Goal: Transaction & Acquisition: Book appointment/travel/reservation

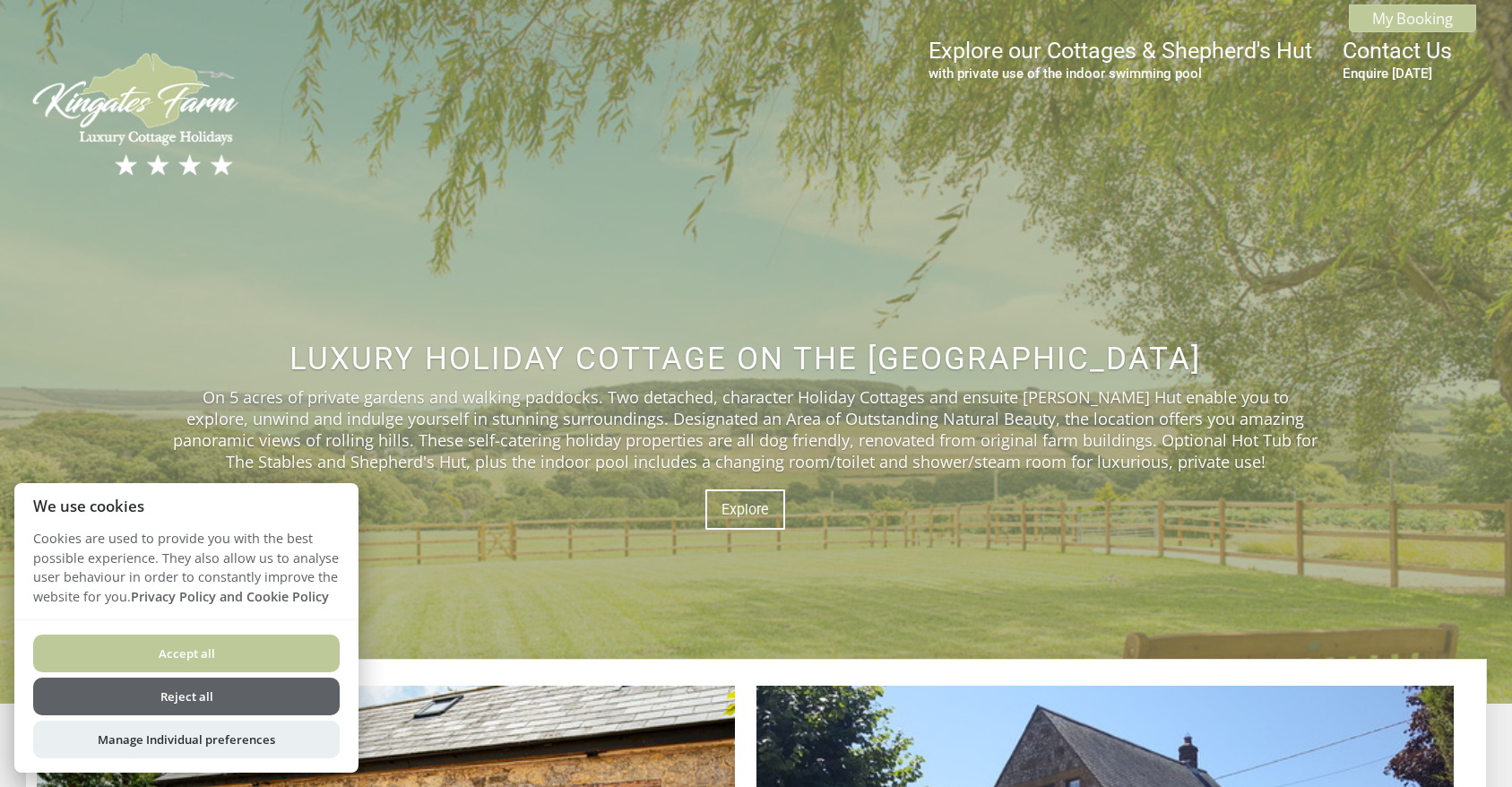
click at [219, 655] on button "Accept all" at bounding box center [187, 653] width 306 height 37
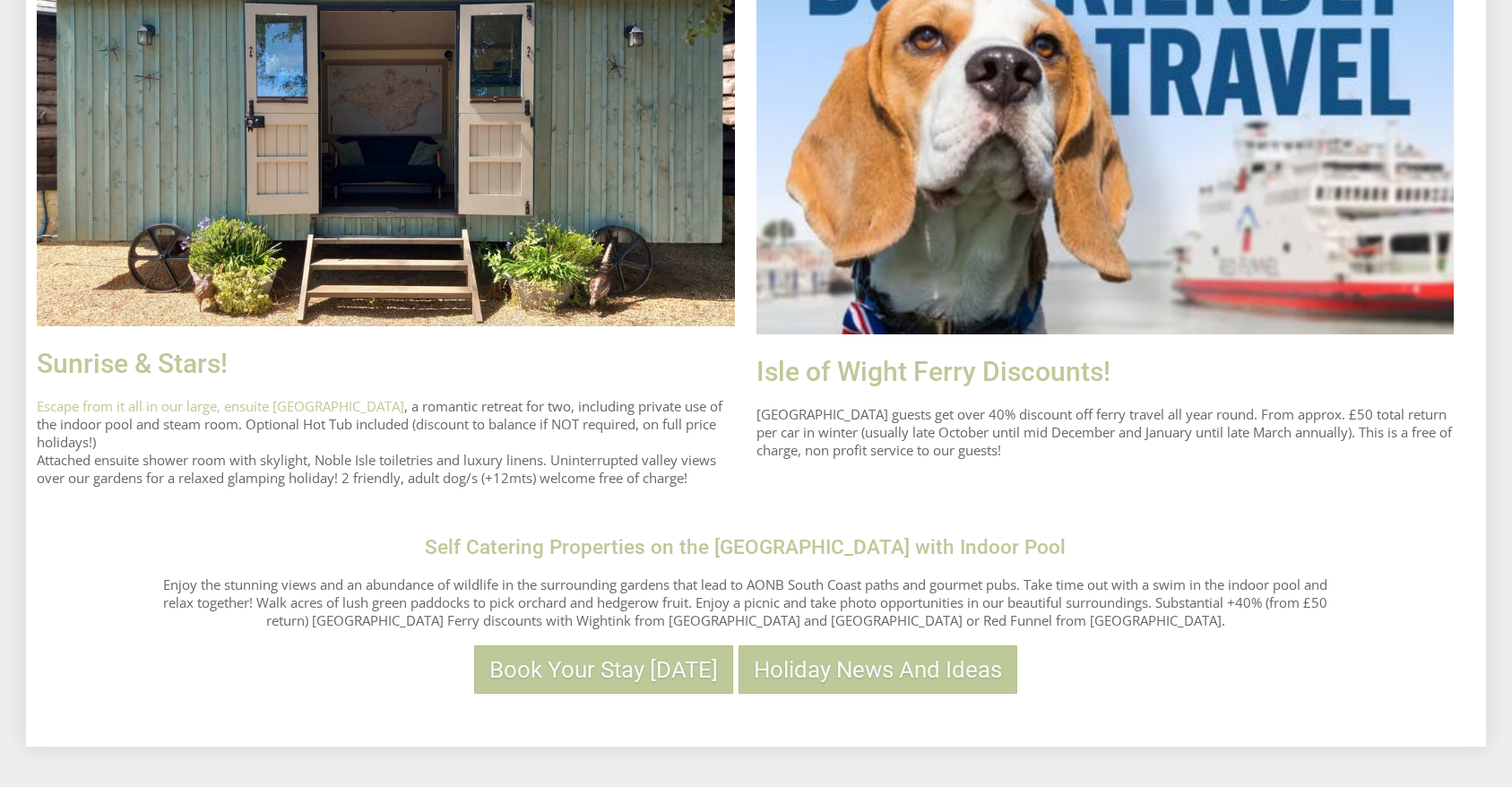
scroll to position [1258, 0]
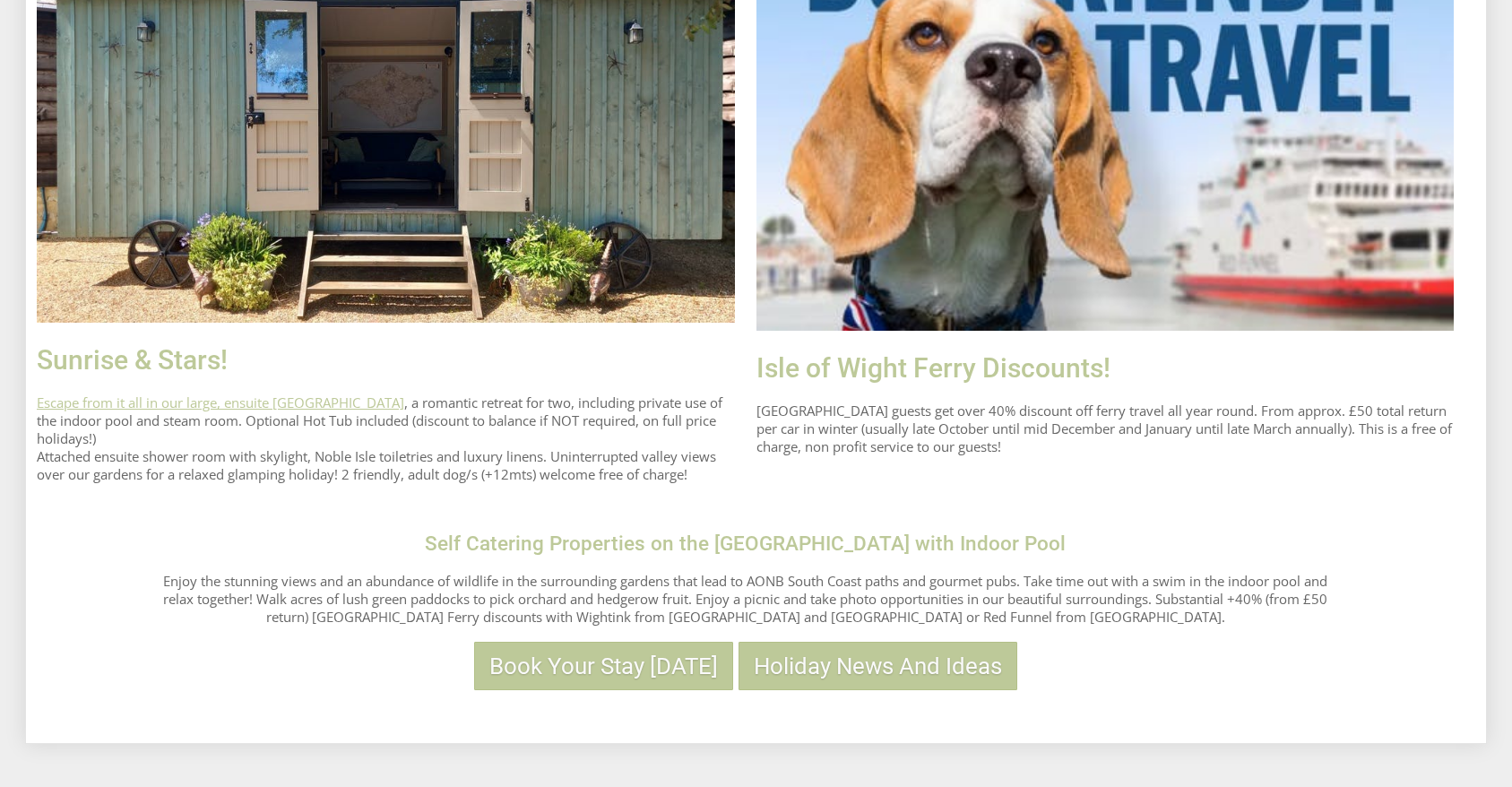
click at [301, 407] on link "Escape from it all in our large, ensuite [GEOGRAPHIC_DATA]" at bounding box center [220, 402] width 368 height 18
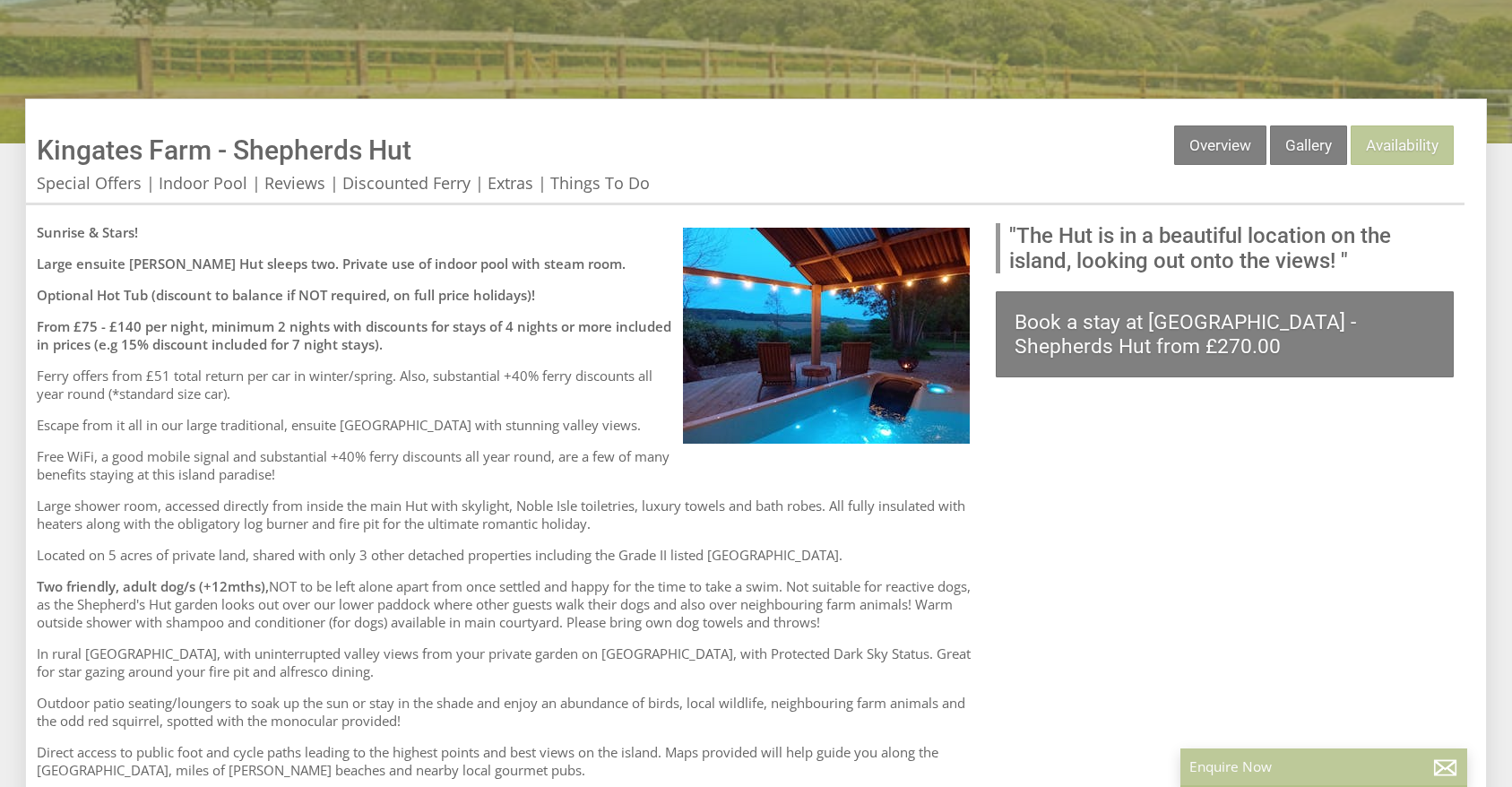
scroll to position [504, 0]
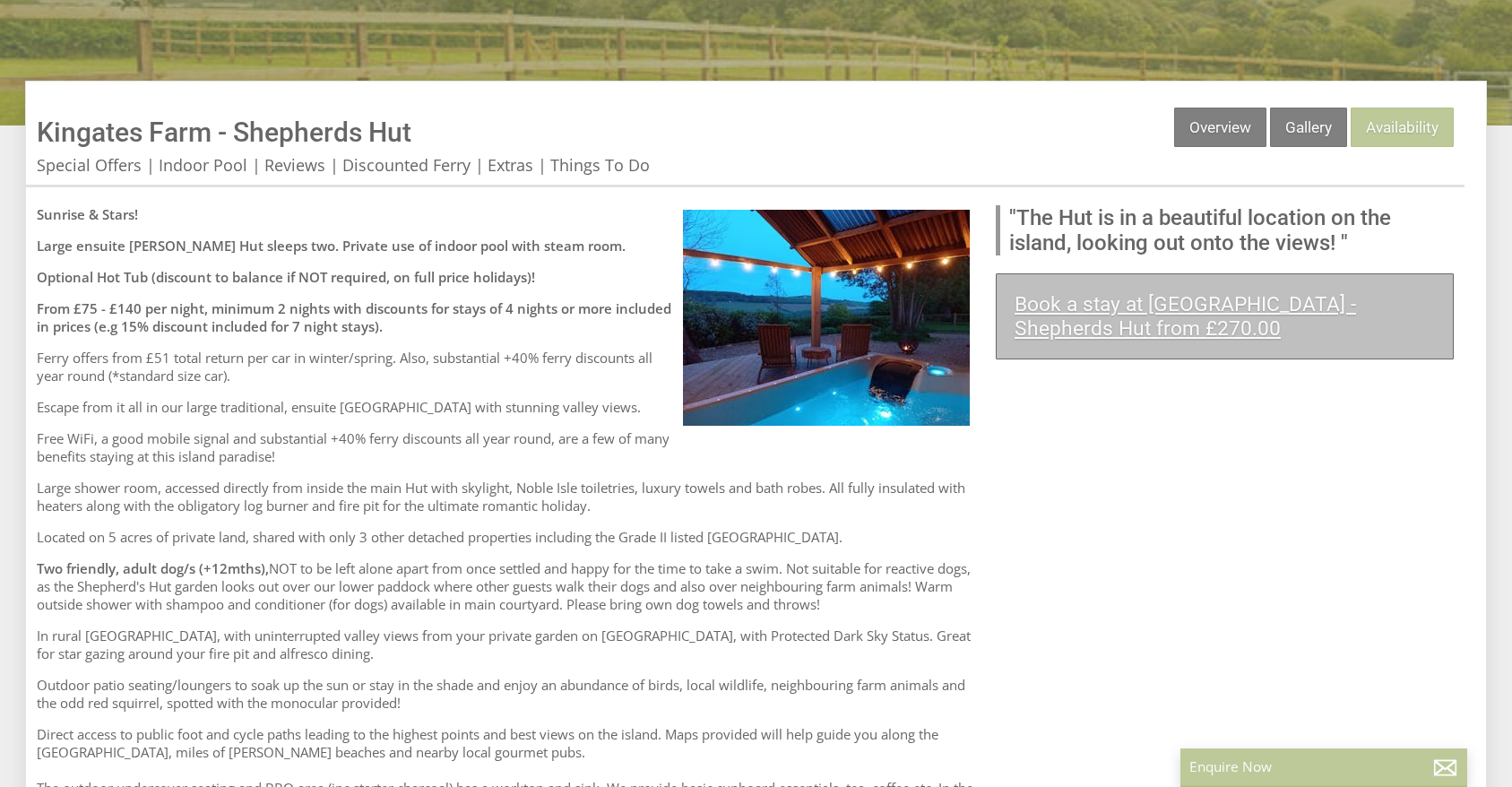
click at [1107, 330] on link "Book a stay at [GEOGRAPHIC_DATA] - Shepherds Hut from £270.00" at bounding box center [1225, 316] width 458 height 86
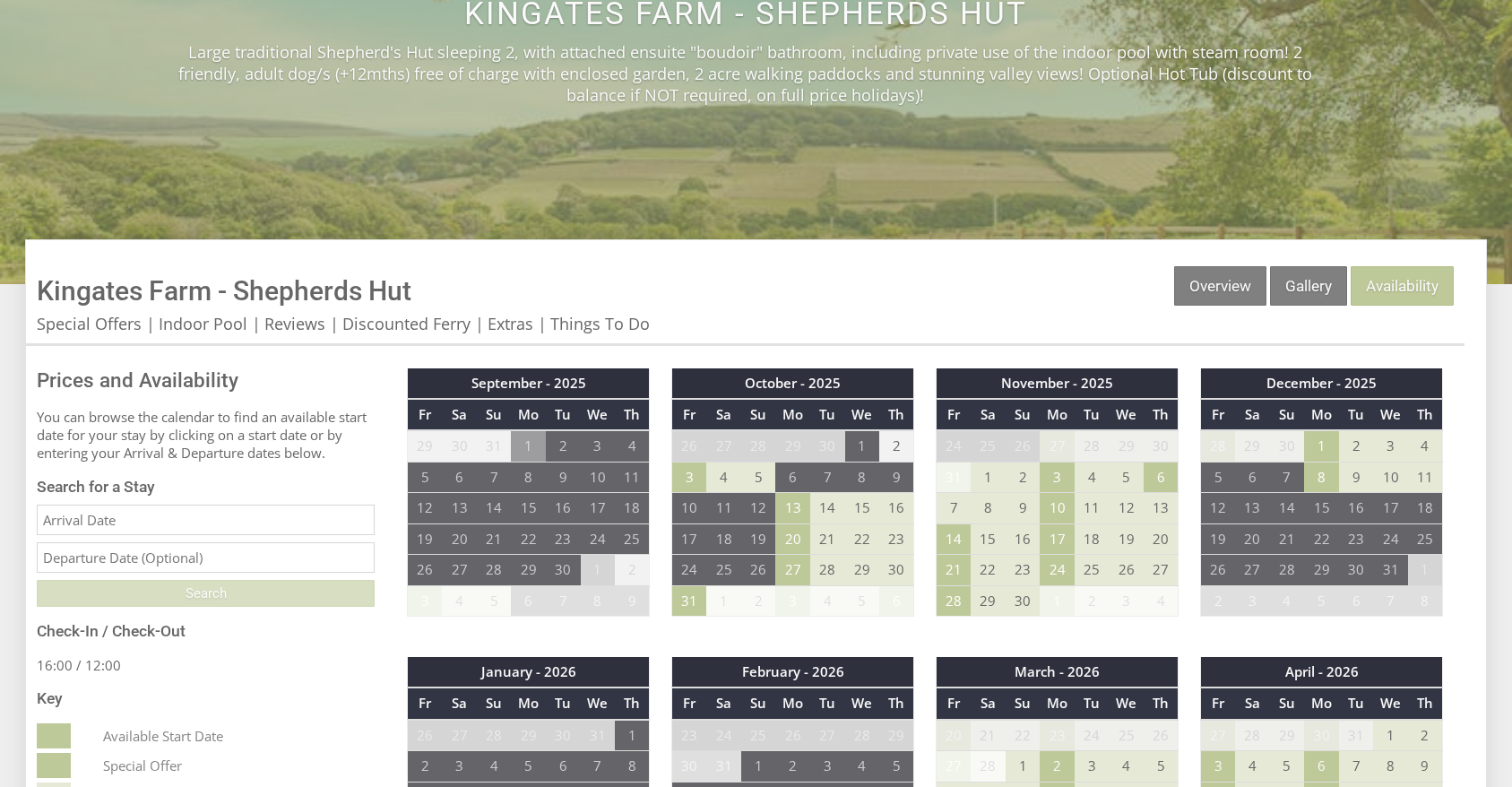
scroll to position [433, 0]
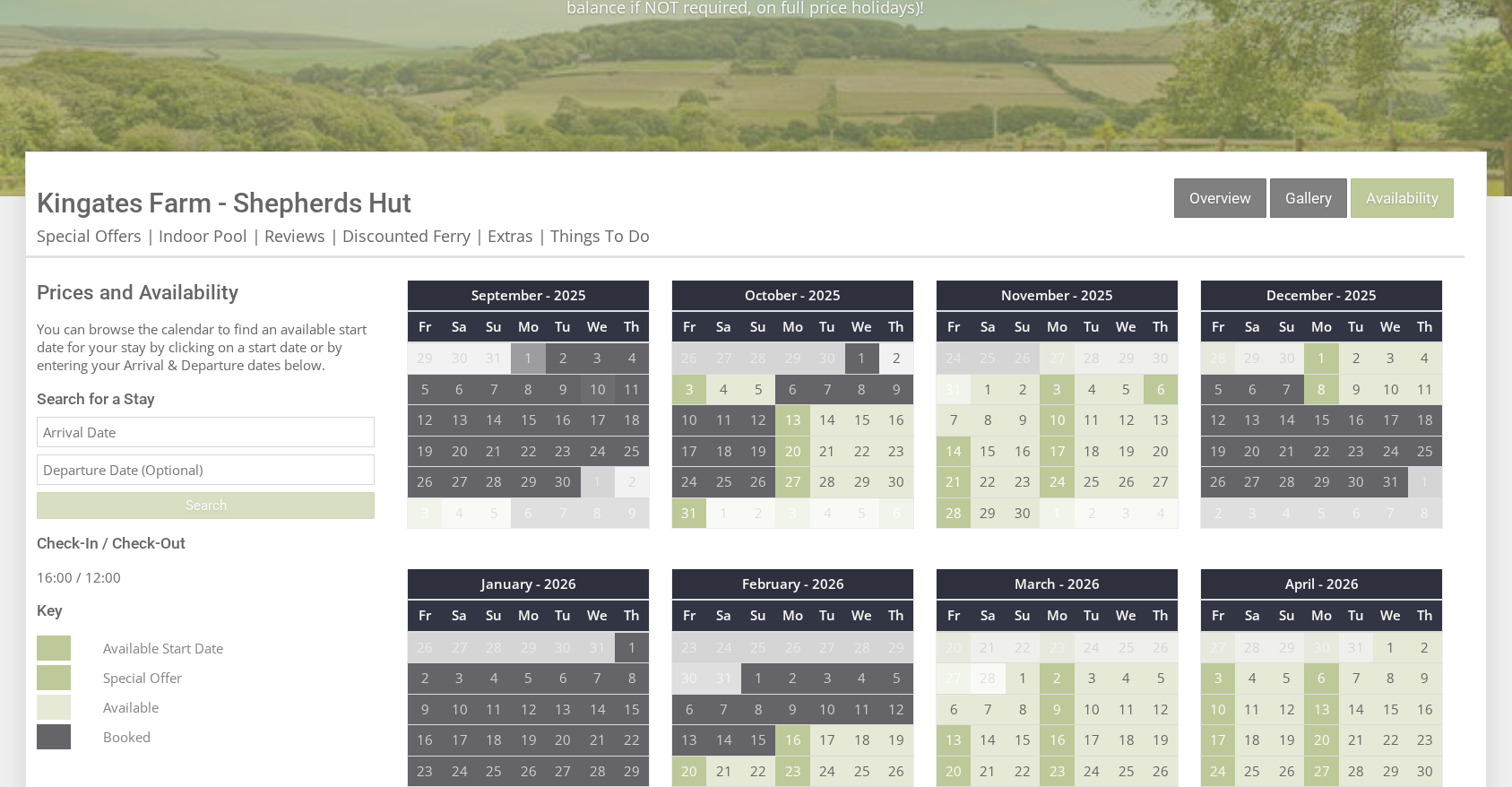
click at [594, 394] on td "10" at bounding box center [597, 389] width 35 height 31
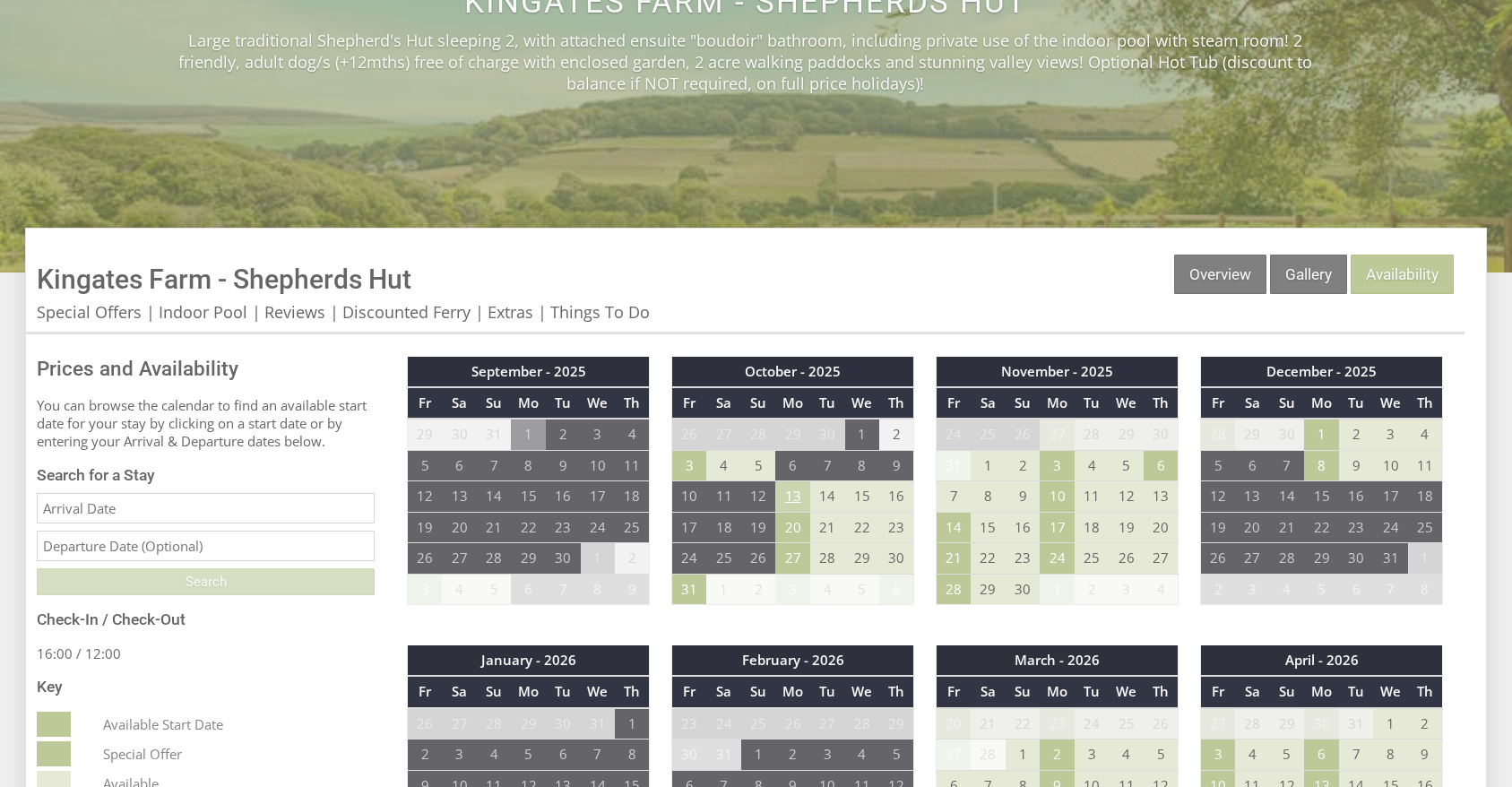
scroll to position [372, 0]
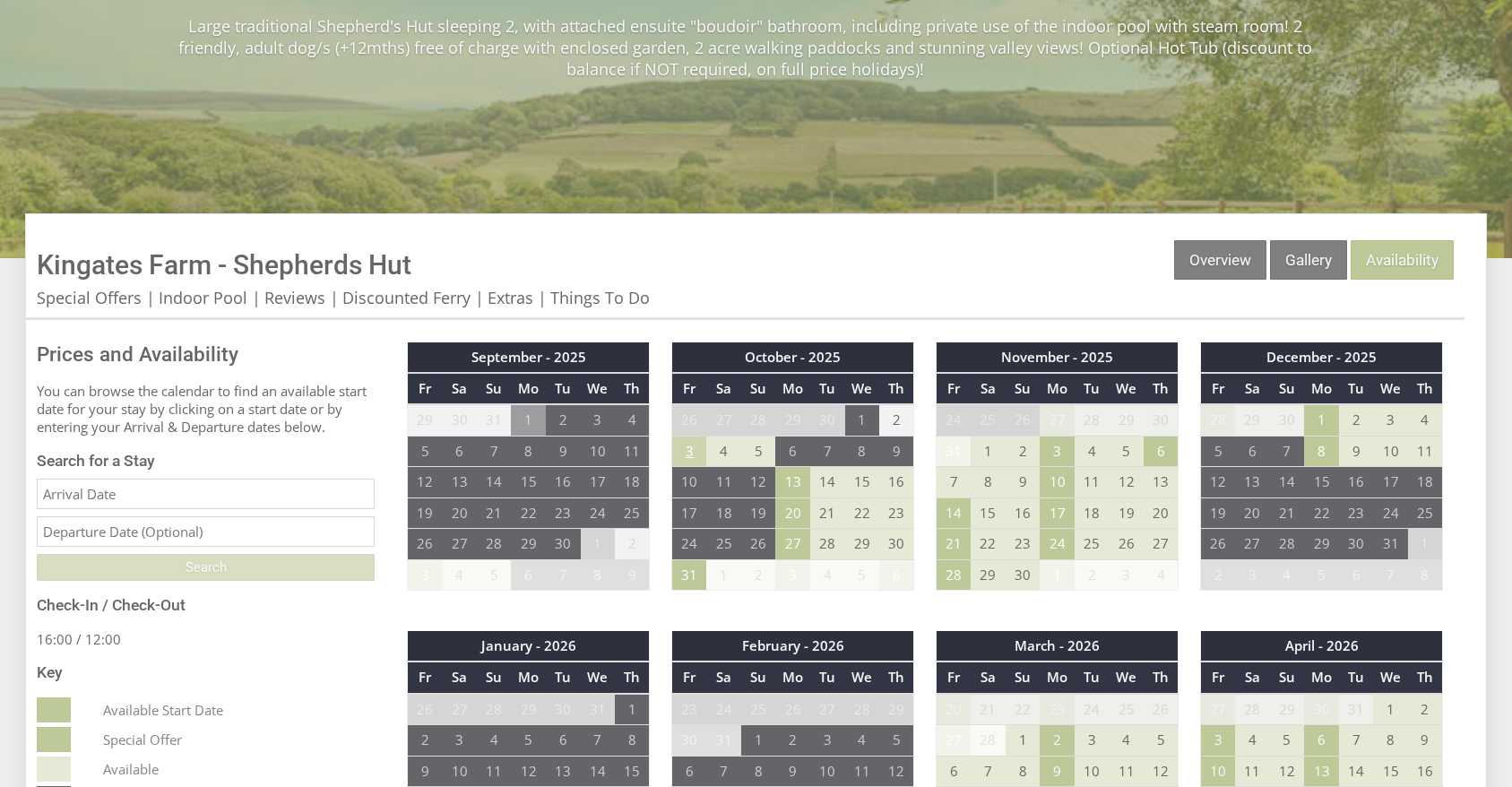
click at [692, 460] on td "3" at bounding box center [689, 451] width 35 height 31
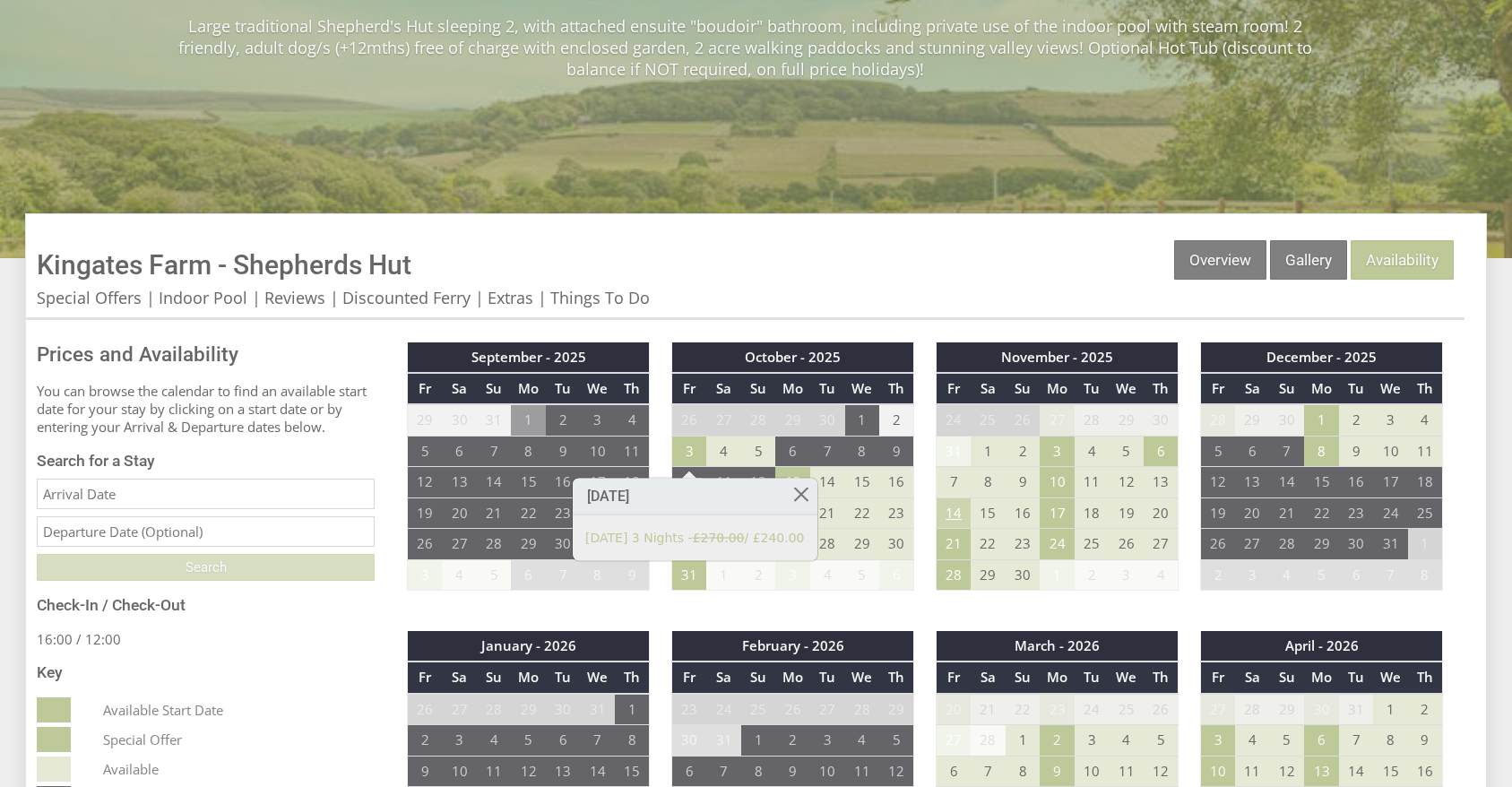
click at [964, 523] on td "14" at bounding box center [954, 513] width 35 height 31
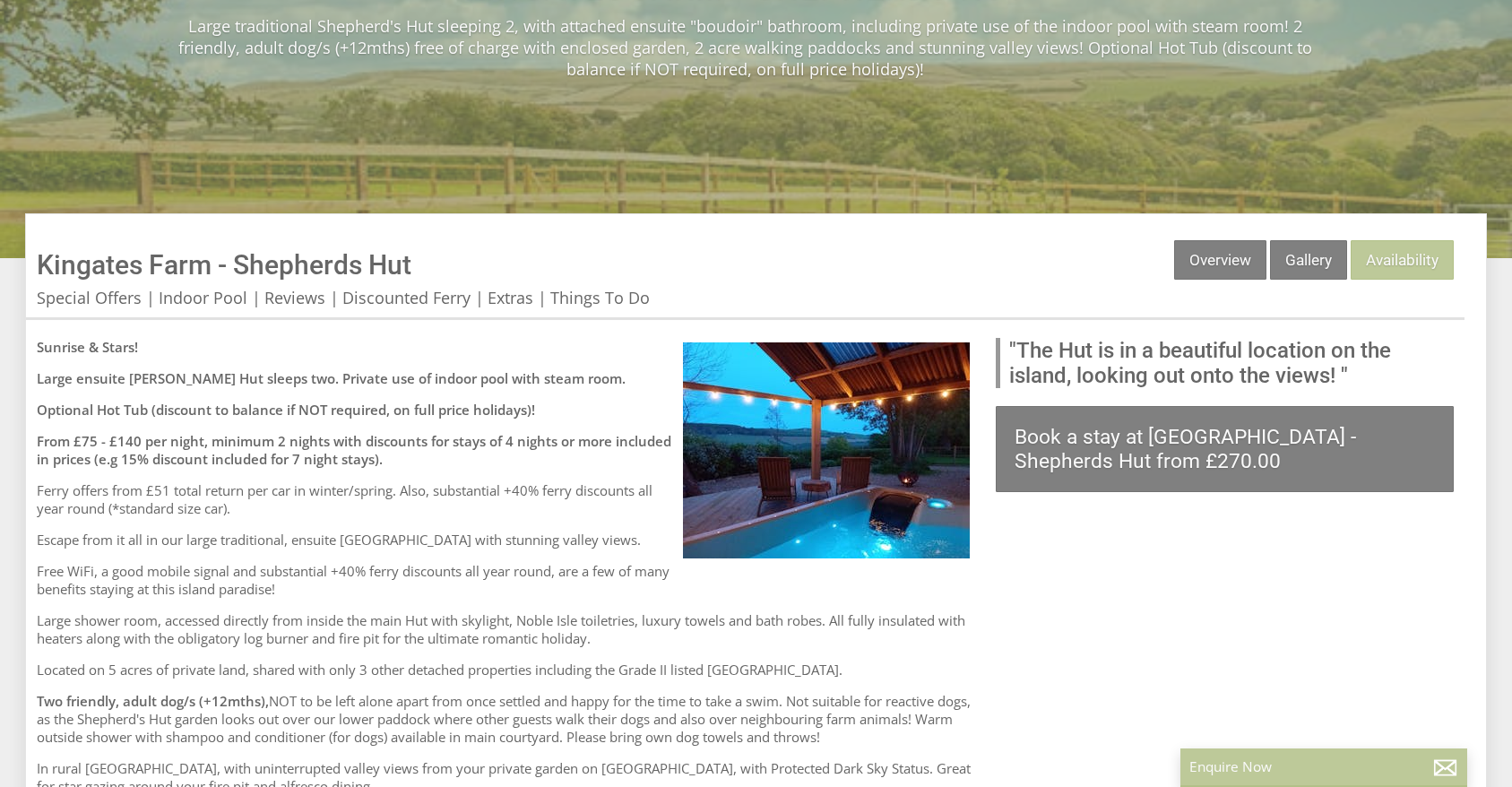
scroll to position [504, 0]
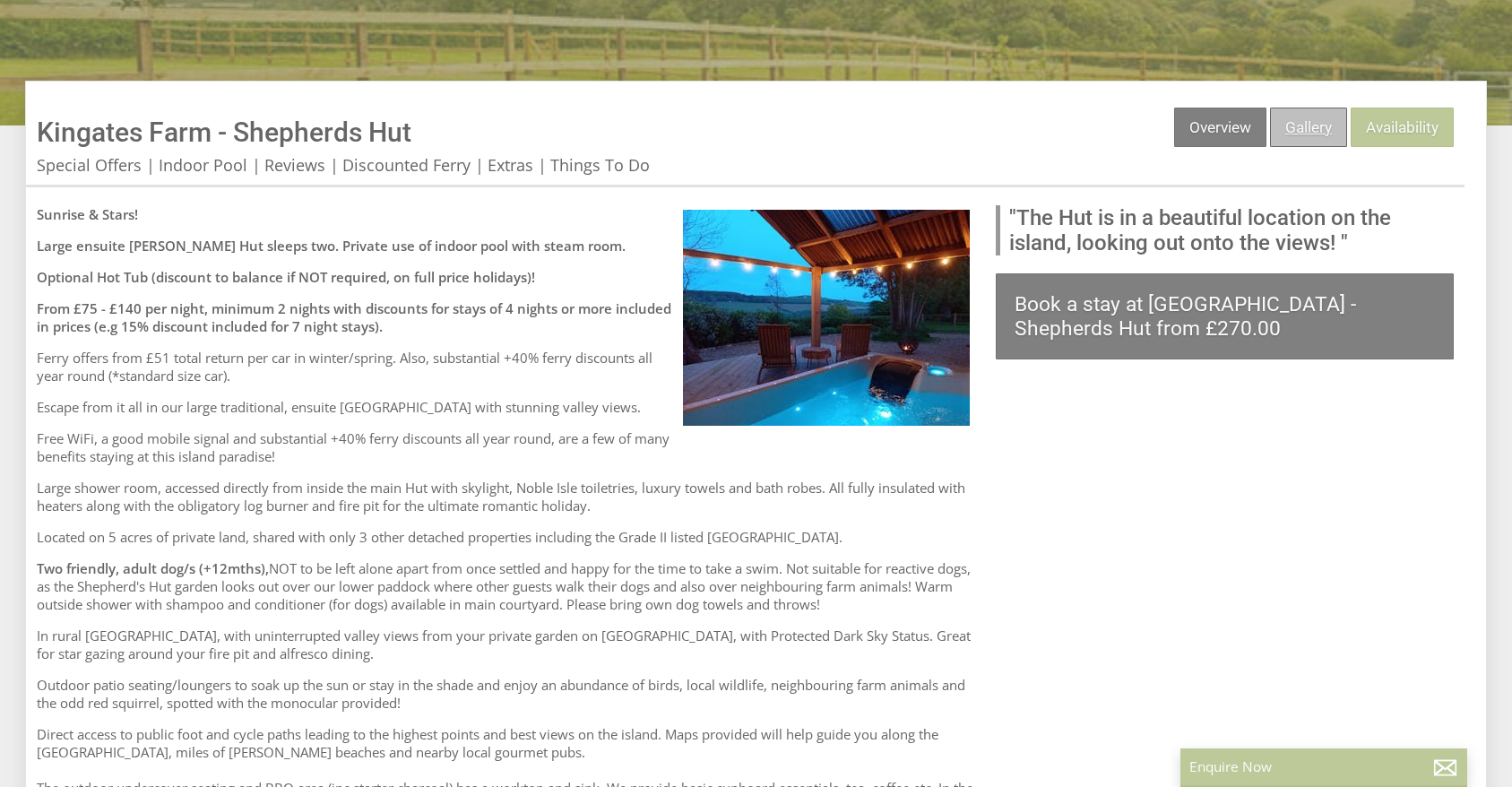
click at [1281, 145] on link "Gallery" at bounding box center [1309, 127] width 77 height 39
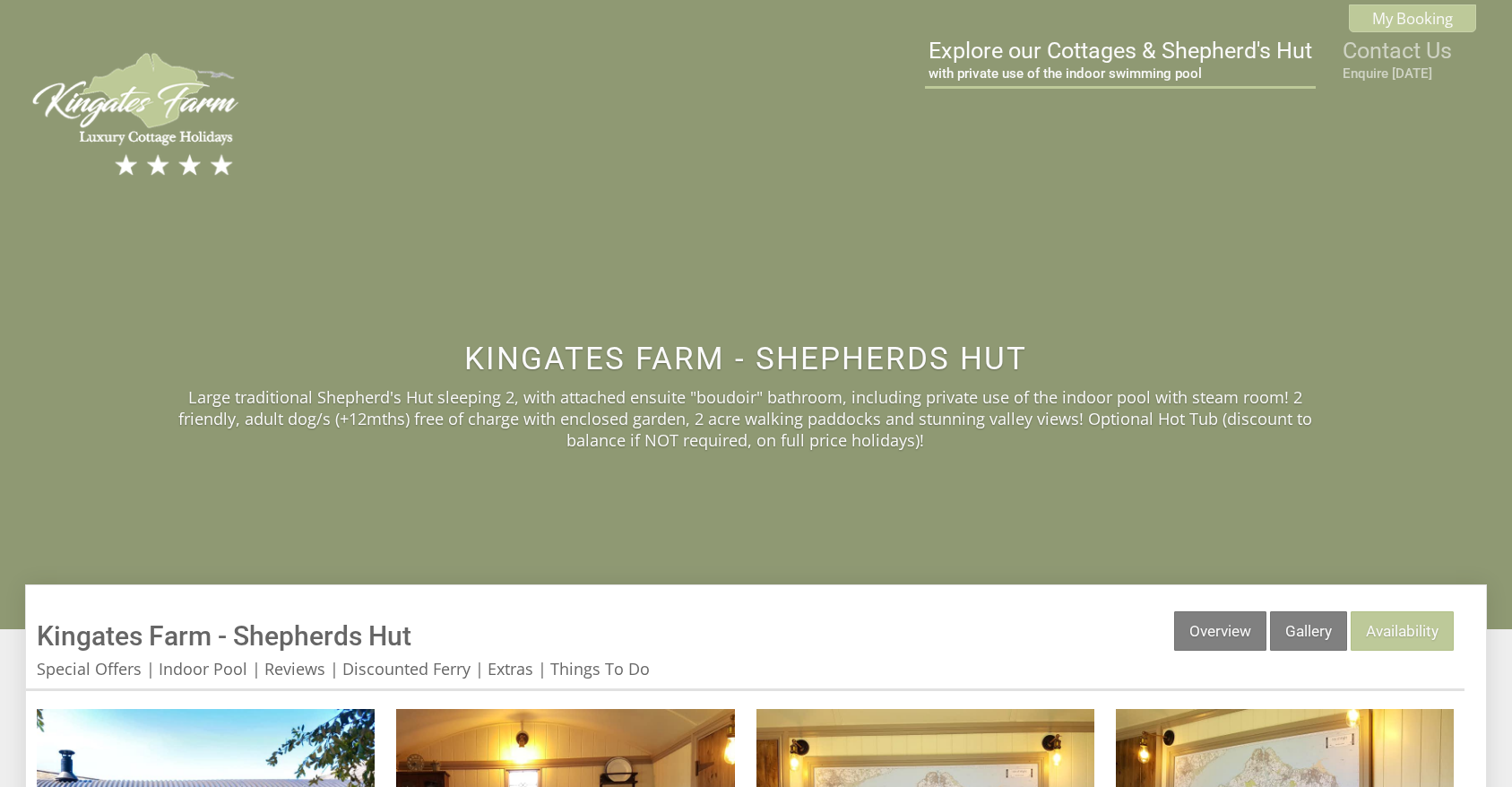
click at [1053, 63] on link "Explore our Cottages & Shepherd's Hut with private use of the indoor swimming p…" at bounding box center [1120, 59] width 384 height 44
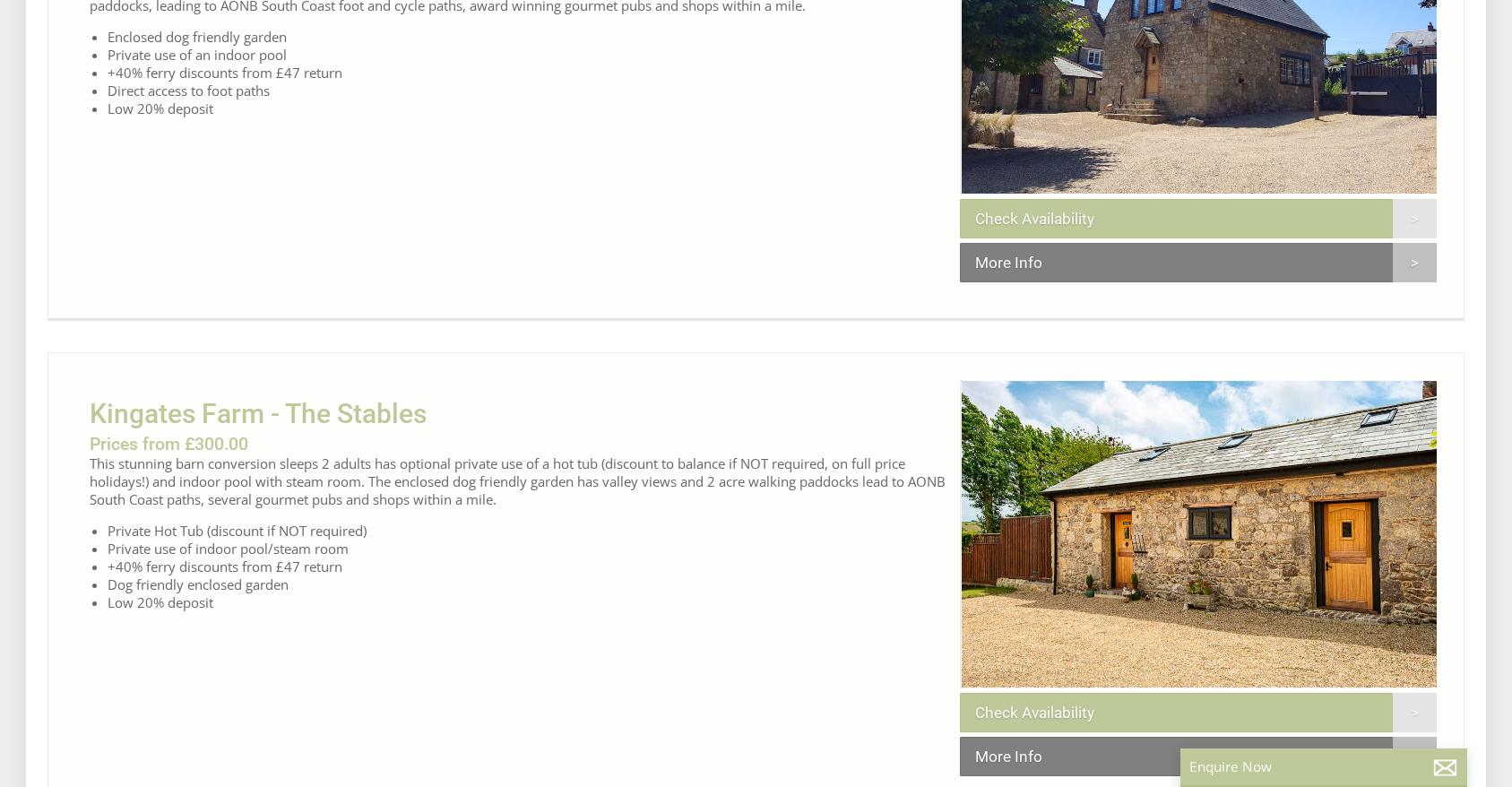
scroll to position [868, 0]
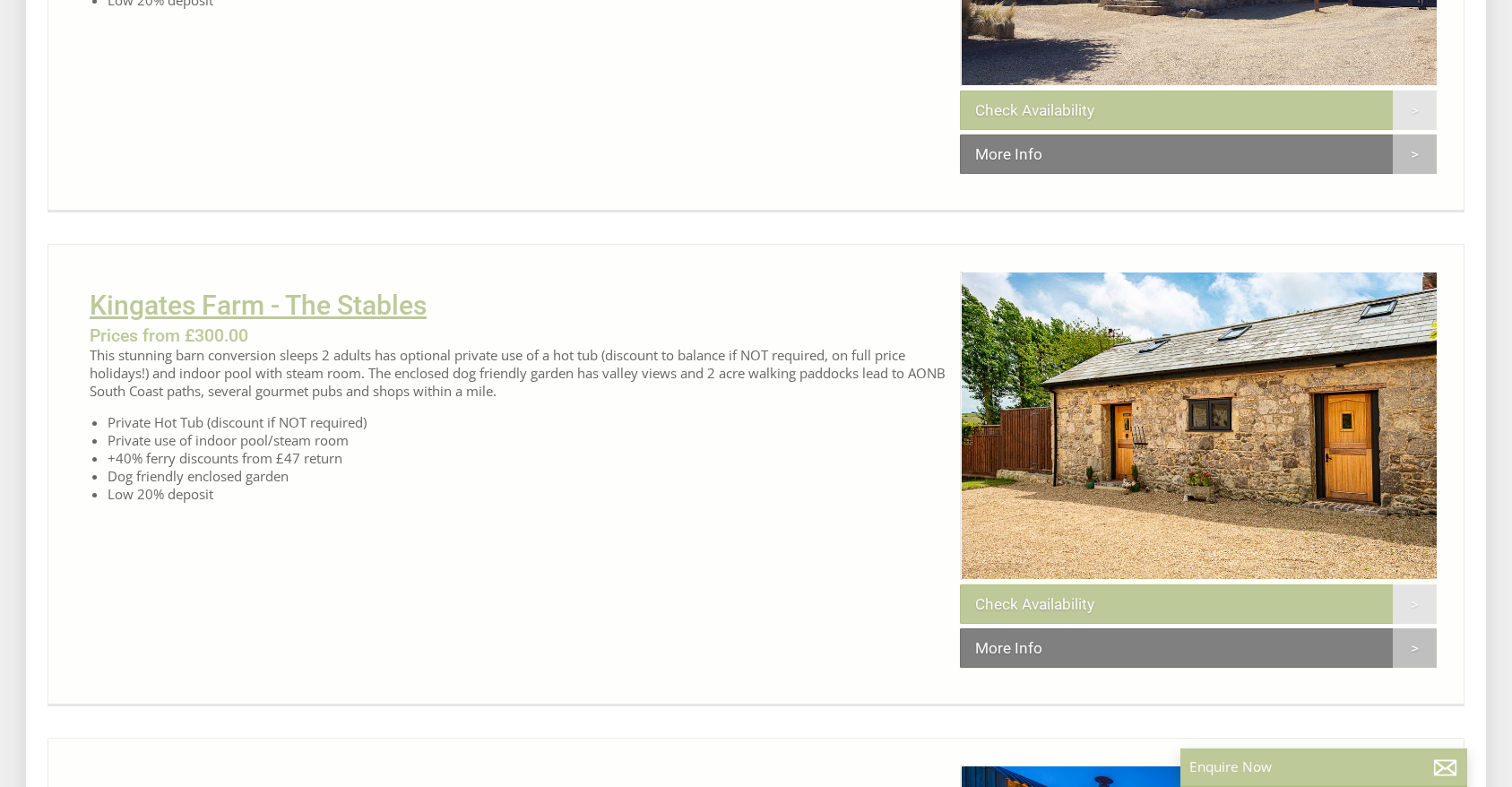
click at [298, 321] on link "Kingates Farm - The Stables" at bounding box center [258, 305] width 337 height 32
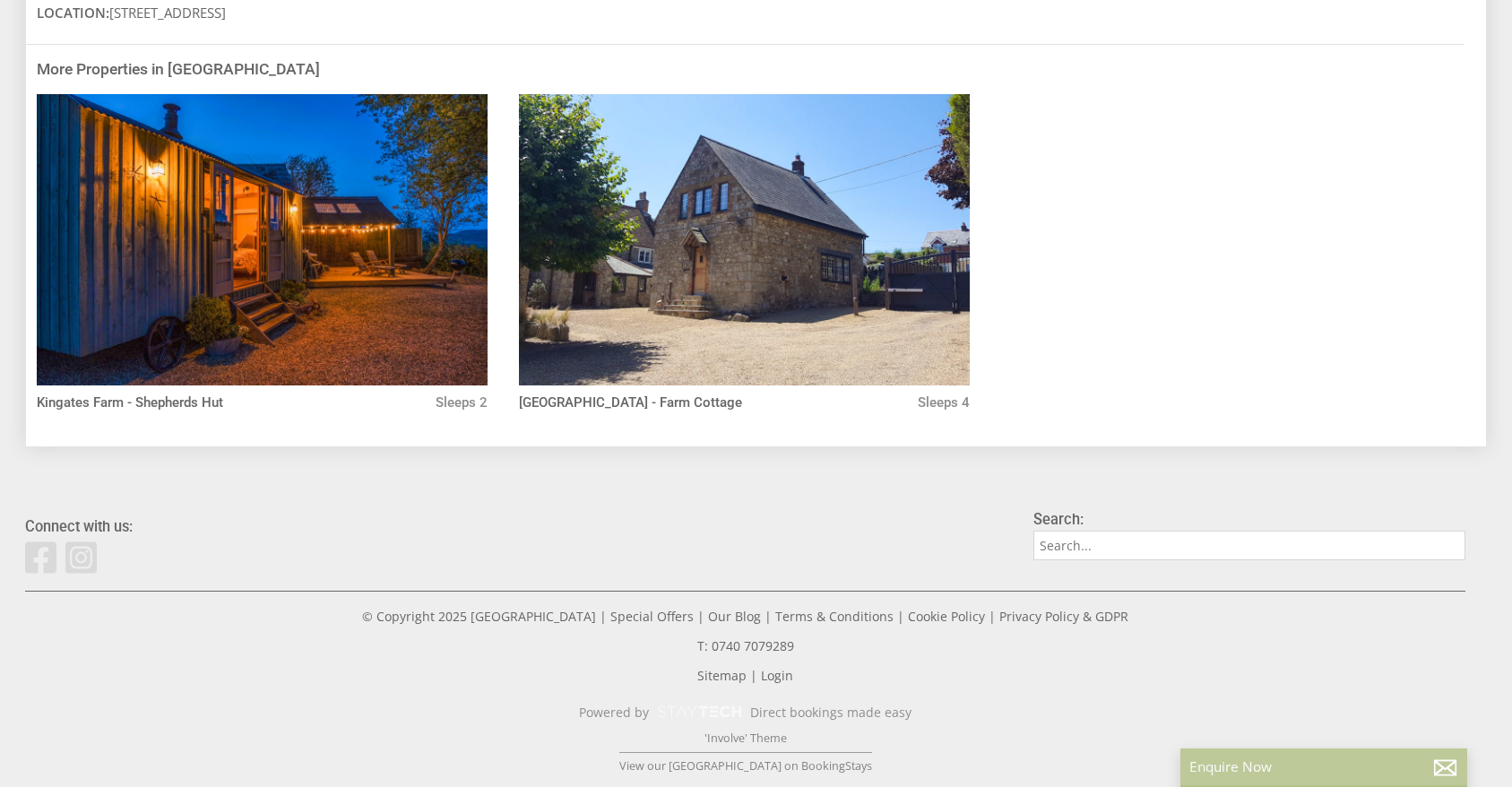
scroll to position [918, 0]
